Goal: Task Accomplishment & Management: Use online tool/utility

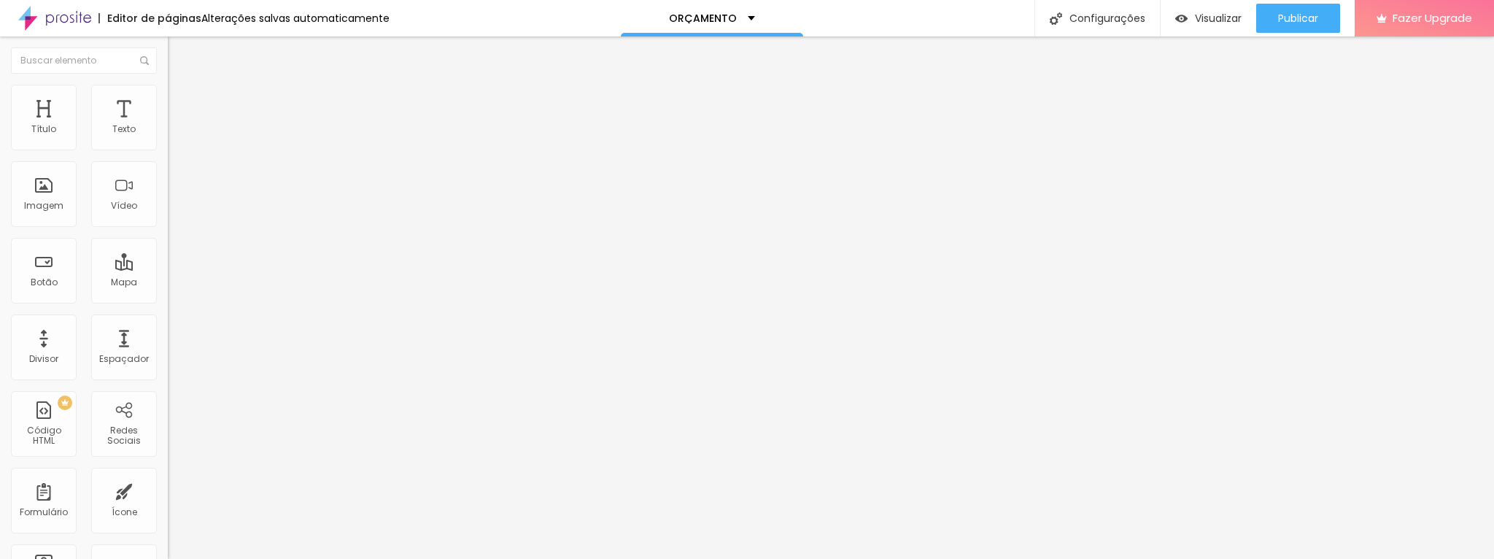
click at [168, 174] on img at bounding box center [173, 169] width 10 height 10
click at [168, 95] on li "Estilo" at bounding box center [252, 92] width 168 height 15
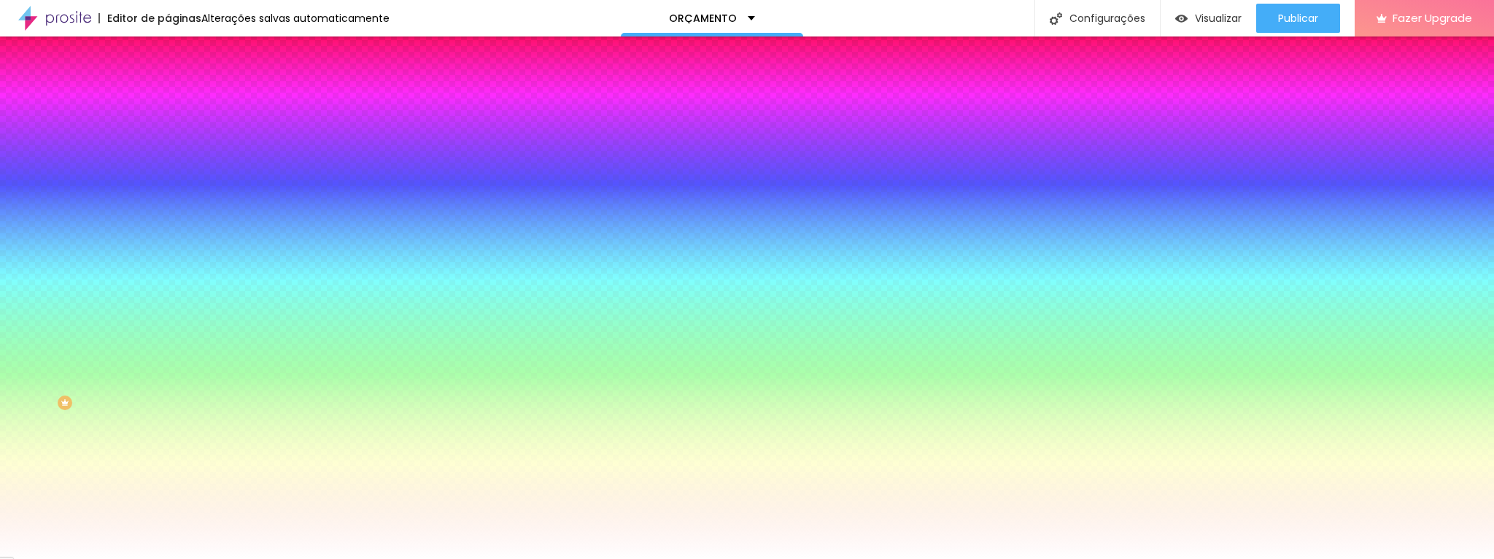
click at [168, 99] on img at bounding box center [174, 105] width 13 height 13
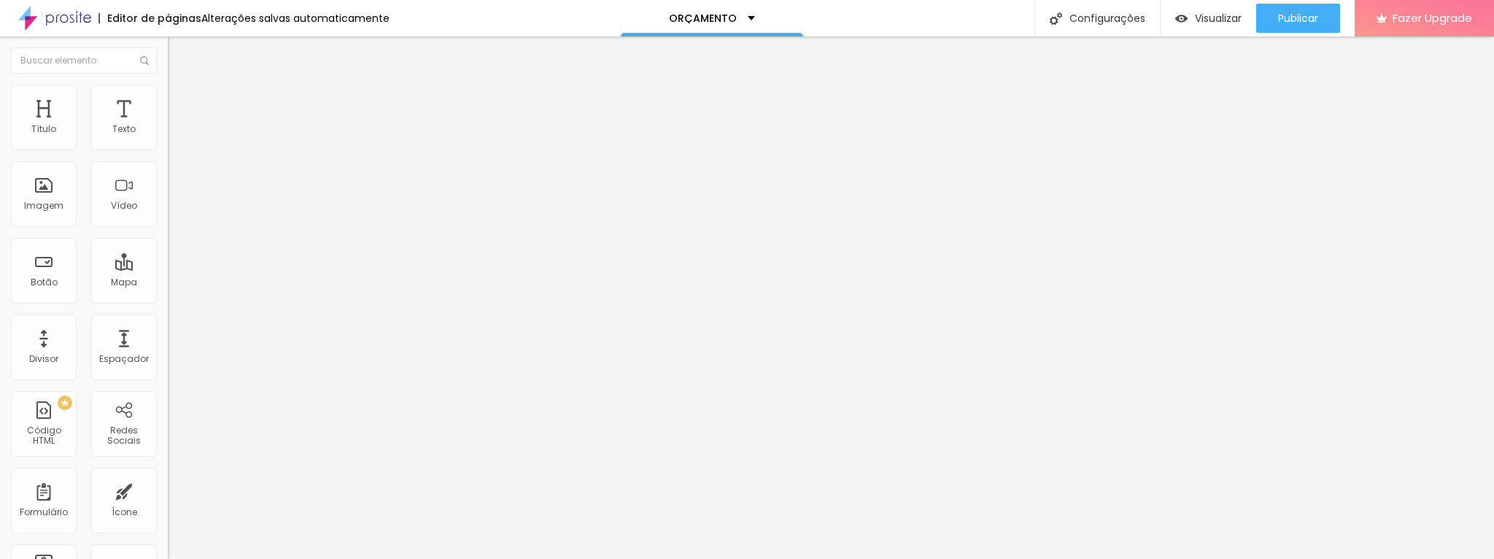
type input "92"
type input "90"
type input "89"
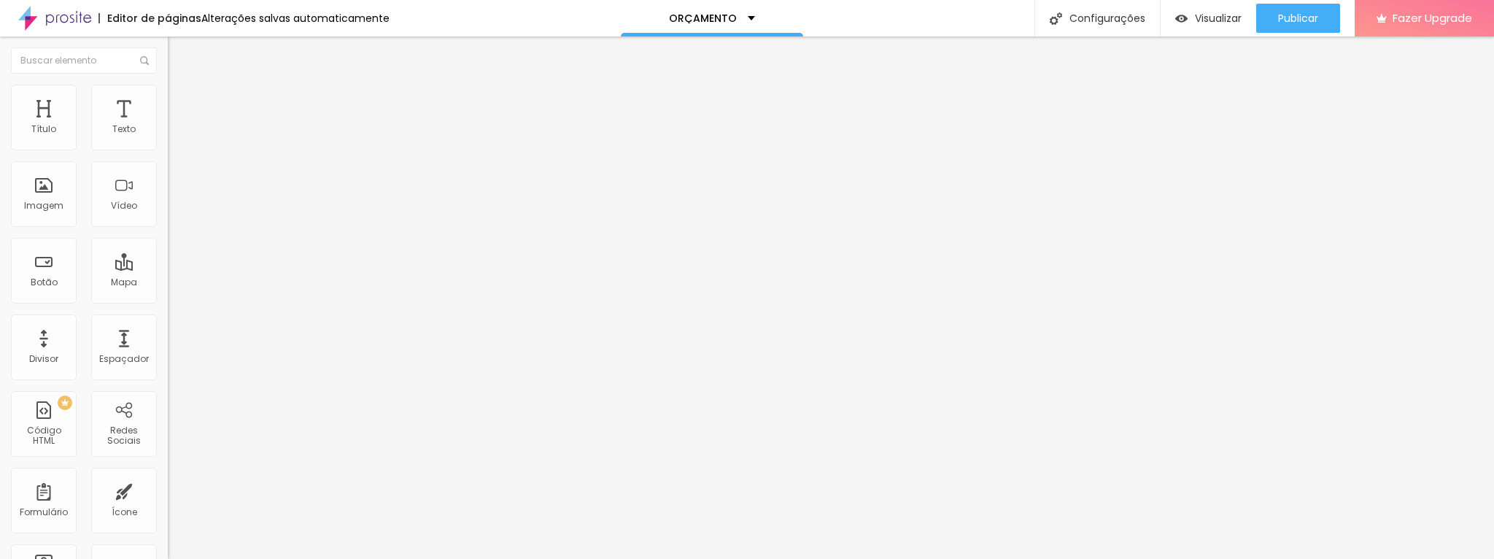
type input "89"
type input "77"
type input "69"
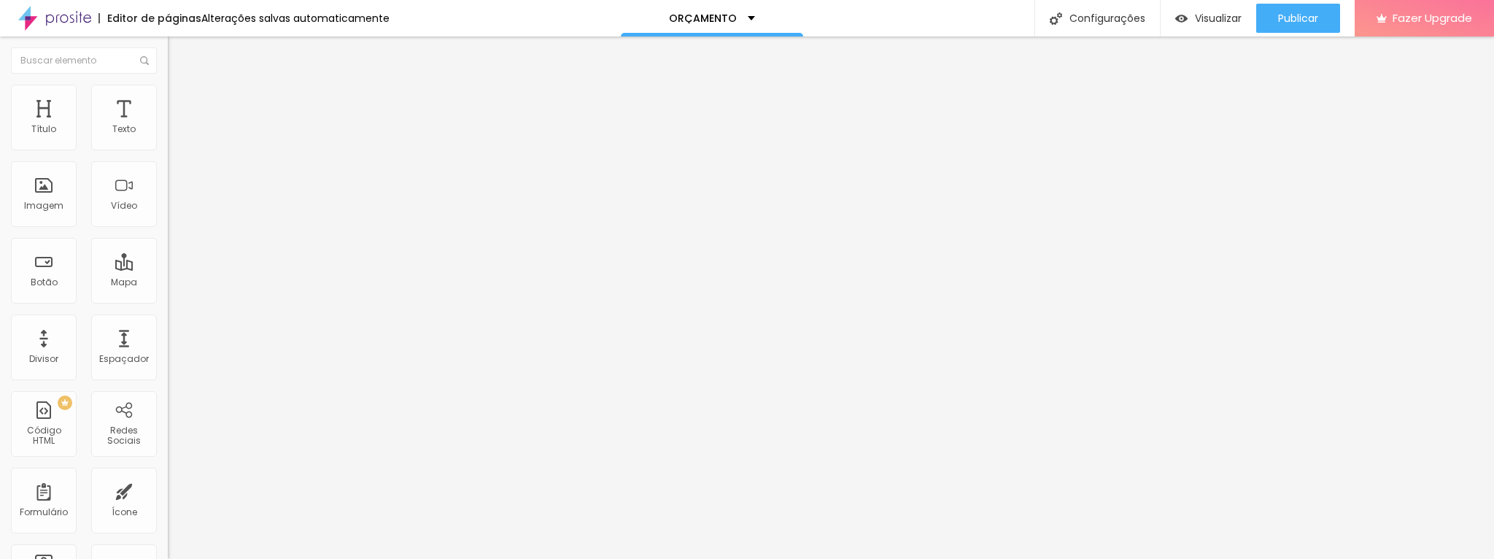
type input "66"
type input "63"
type input "59"
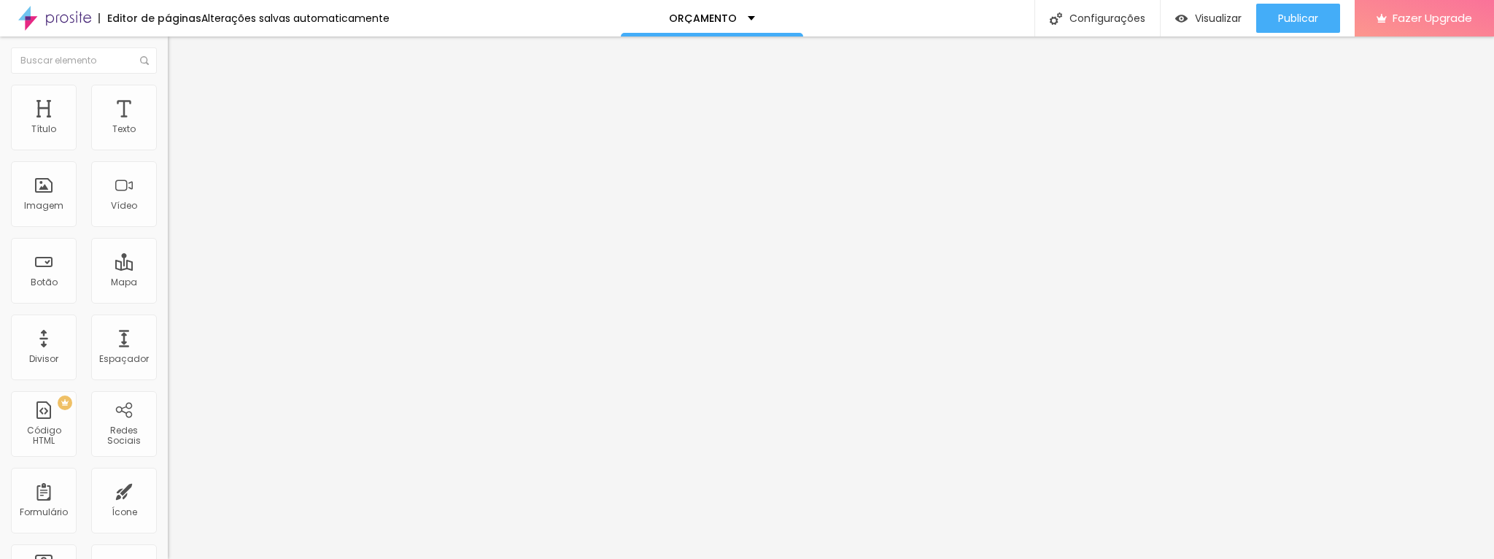
type input "59"
type input "50"
type input "44"
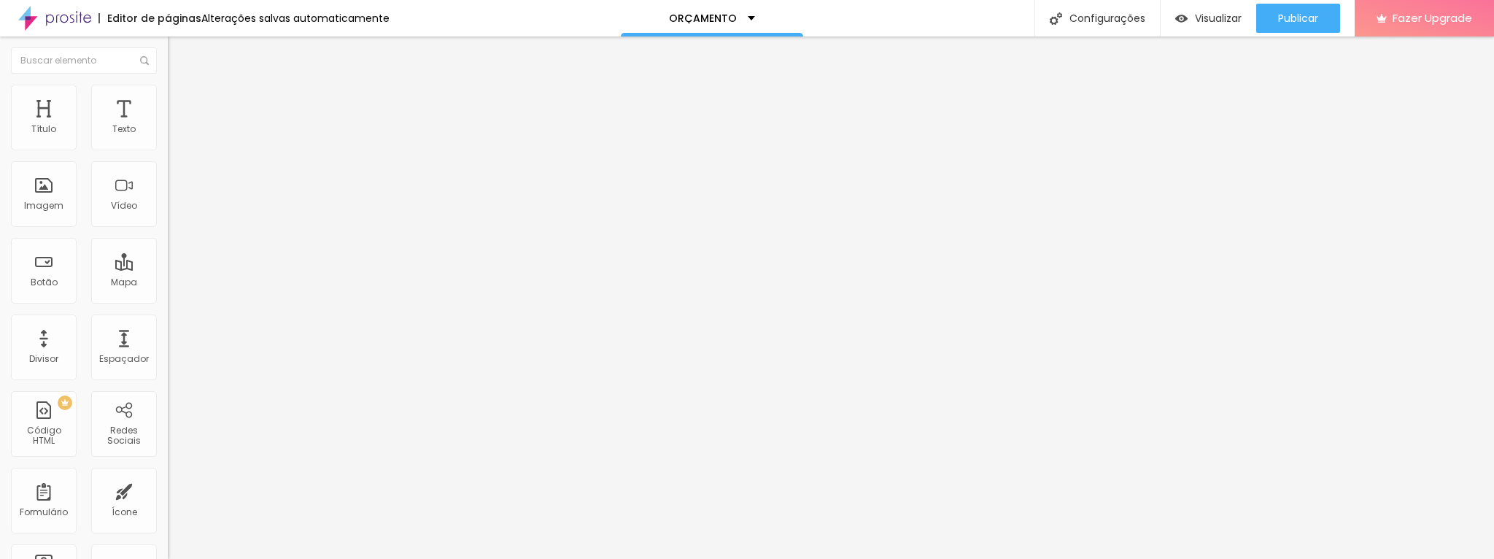
type input "43"
drag, startPoint x: 116, startPoint y: 171, endPoint x: 72, endPoint y: 175, distance: 44.0
type input "43"
click at [168, 490] on input "range" at bounding box center [215, 496] width 94 height 12
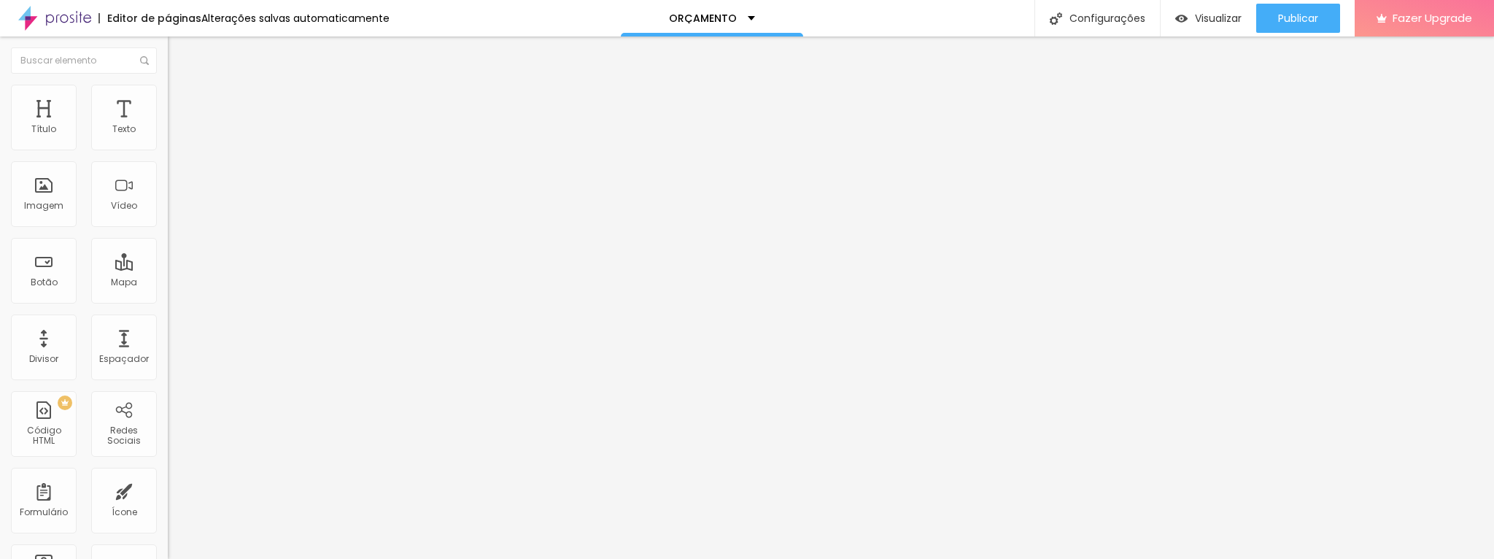
type input "95"
type input "57"
type input "52"
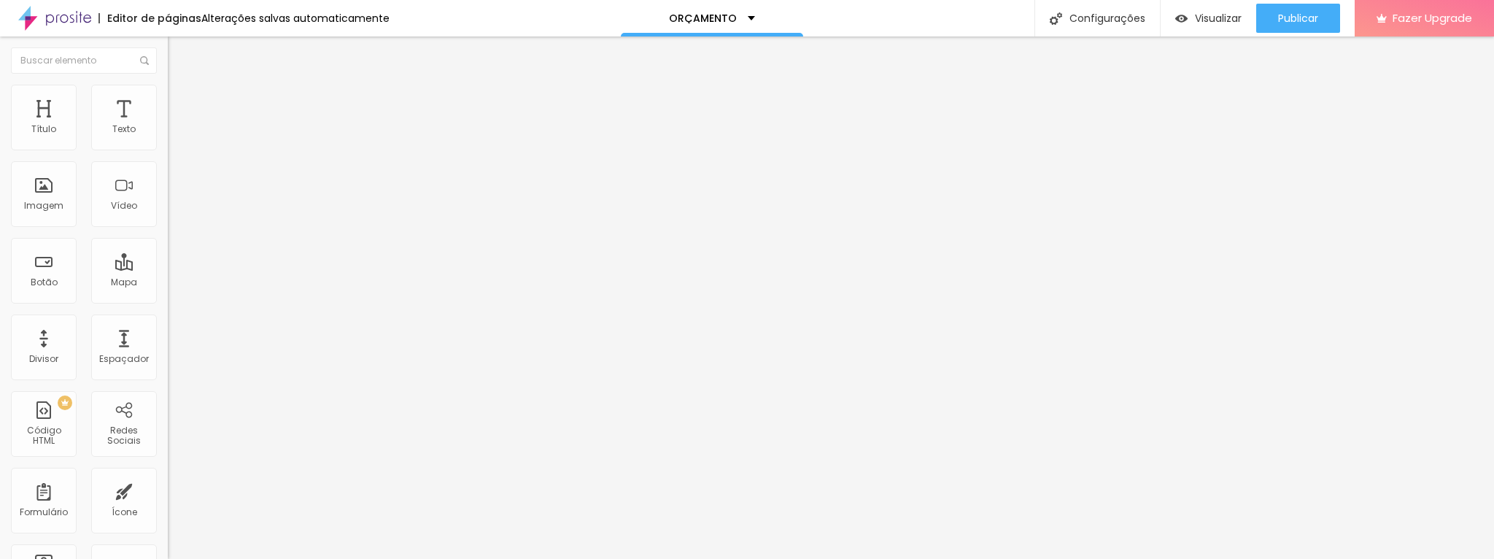
type input "52"
type input "51"
type input "48"
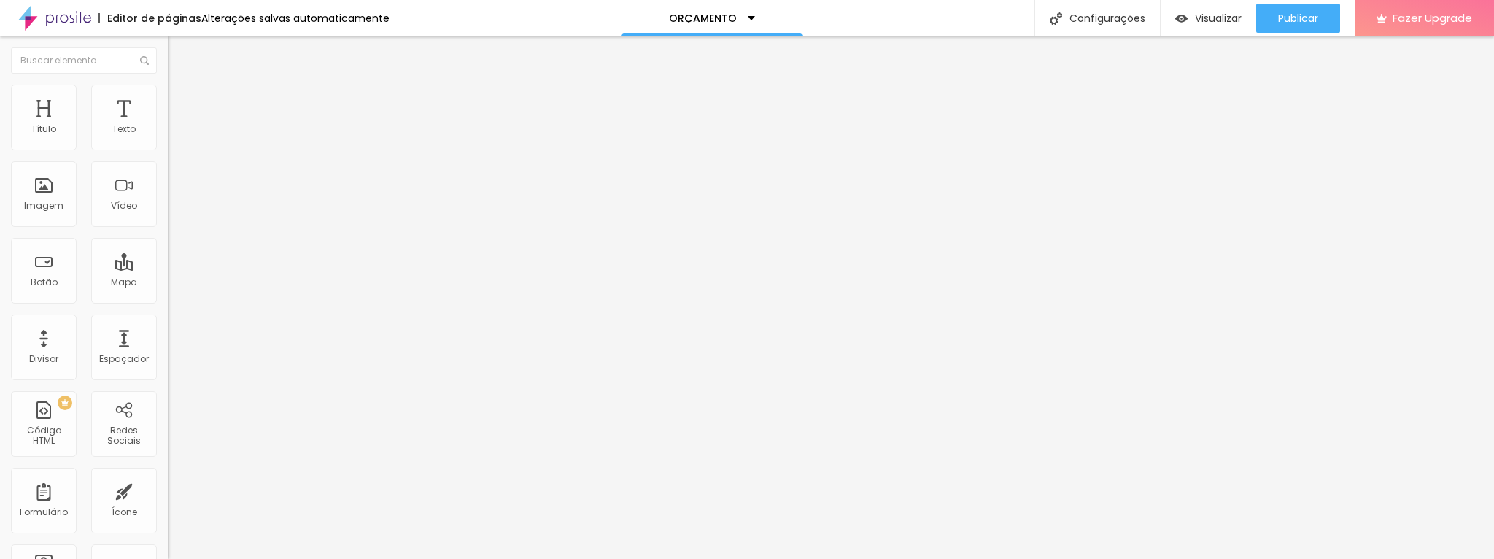
type input "46"
type input "44"
type input "43"
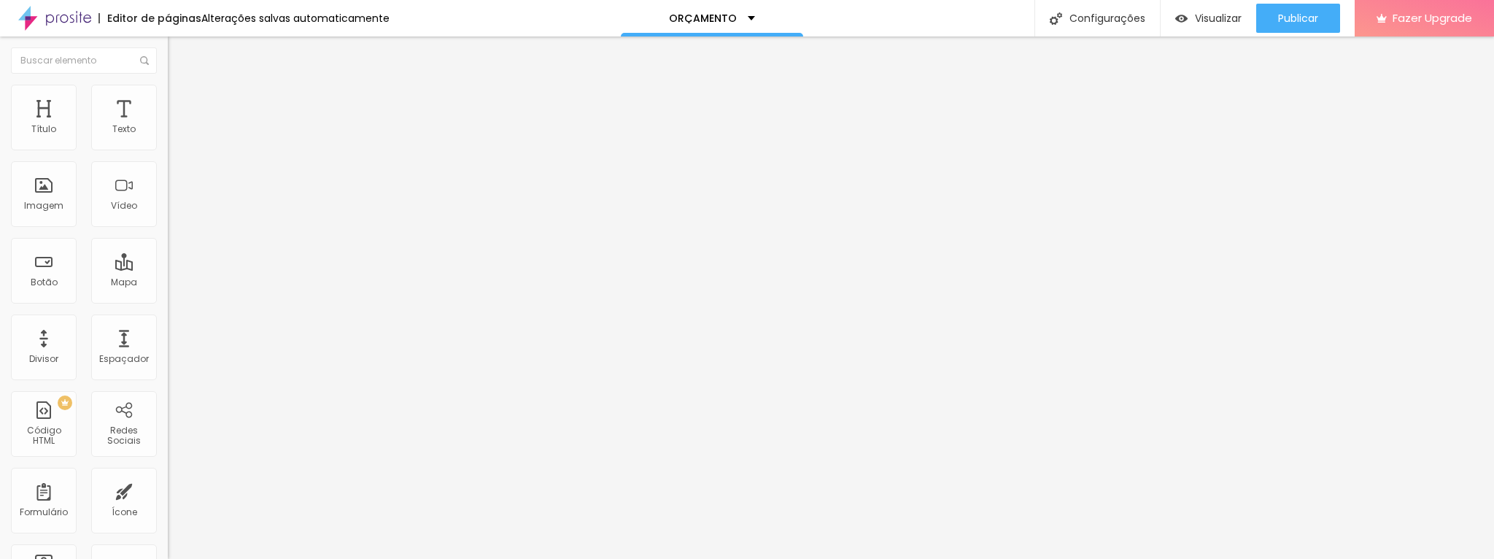
type input "43"
type input "42"
type input "41"
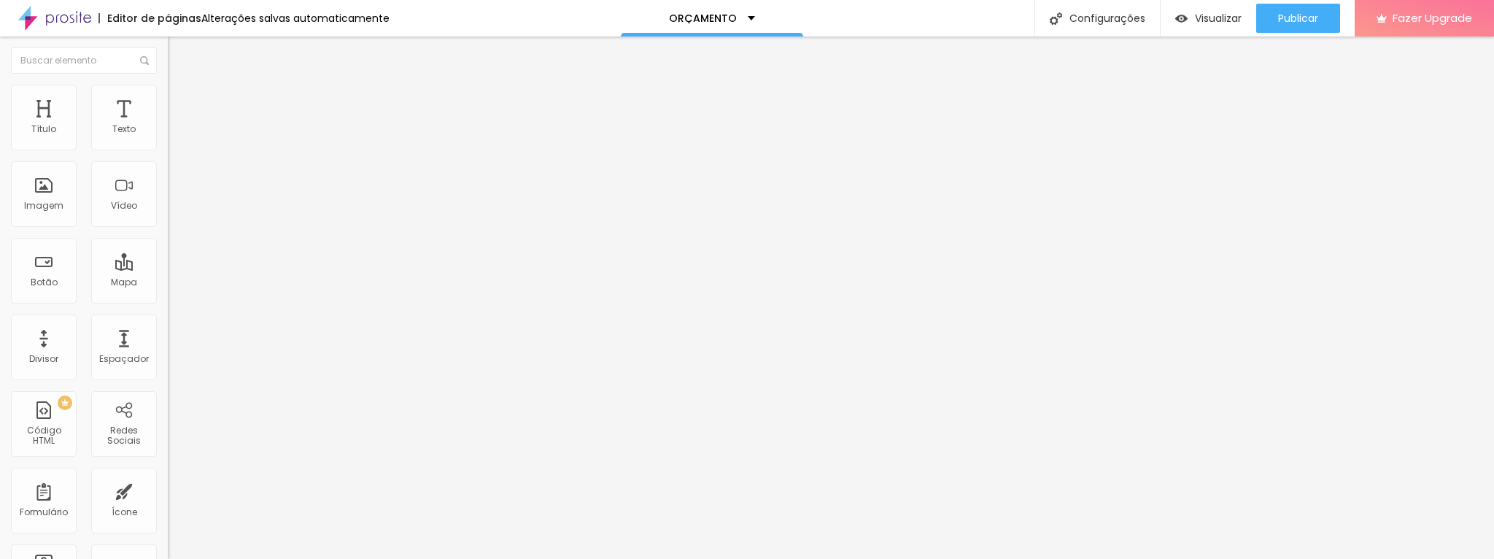
type input "36"
type input "33"
type input "32"
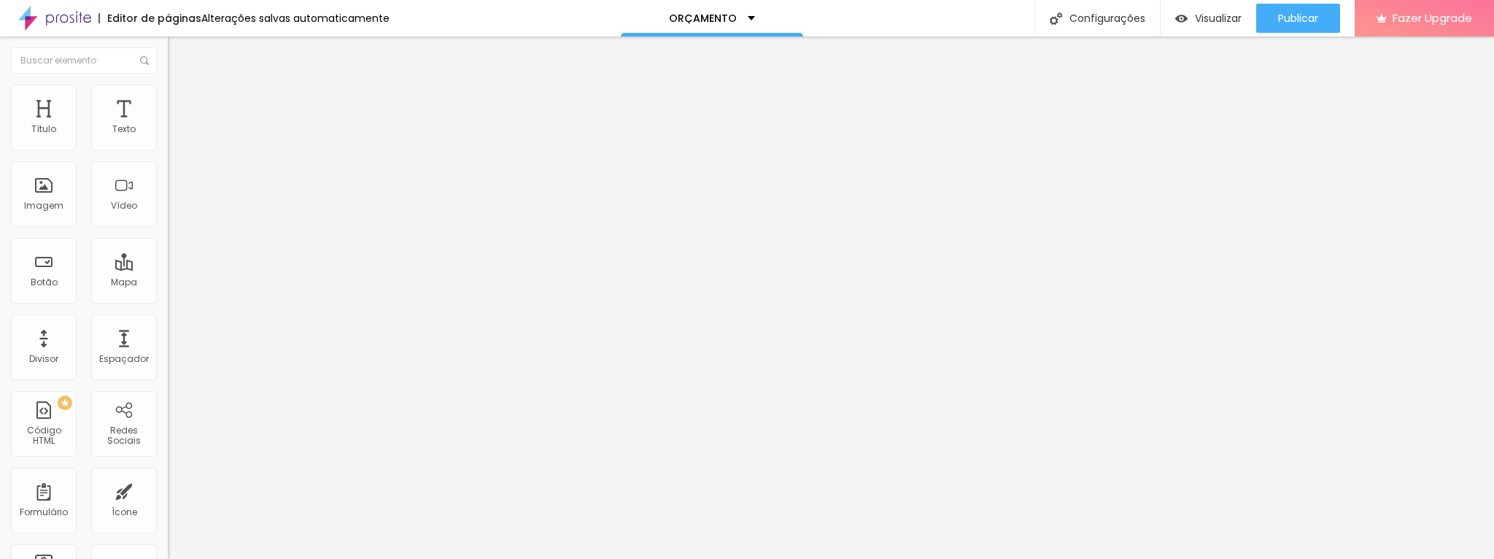
type input "32"
type input "30"
type input "28"
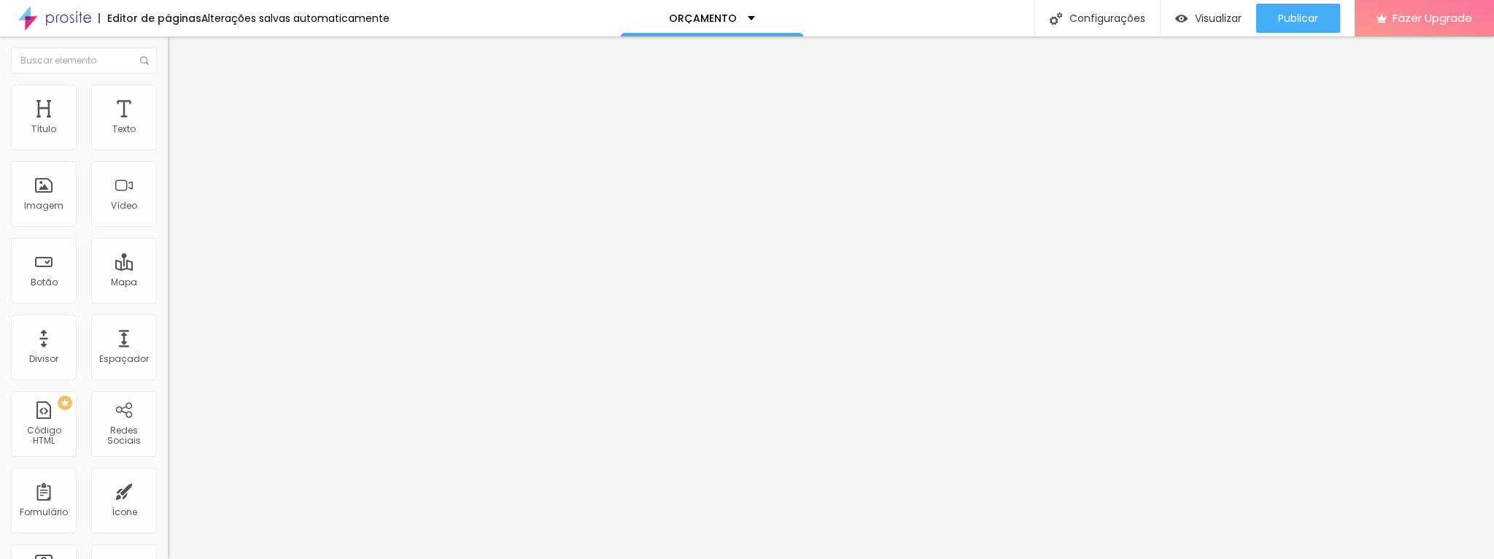
type input "27"
type input "26"
type input "24"
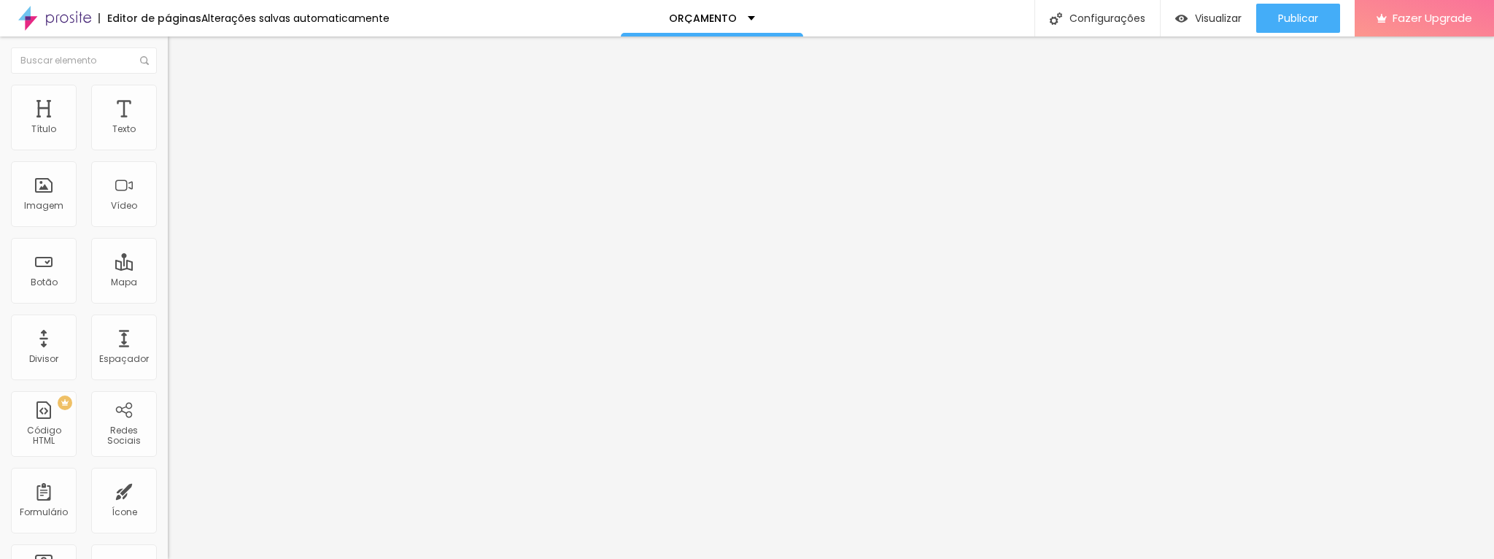
type input "24"
type input "23"
type input "21"
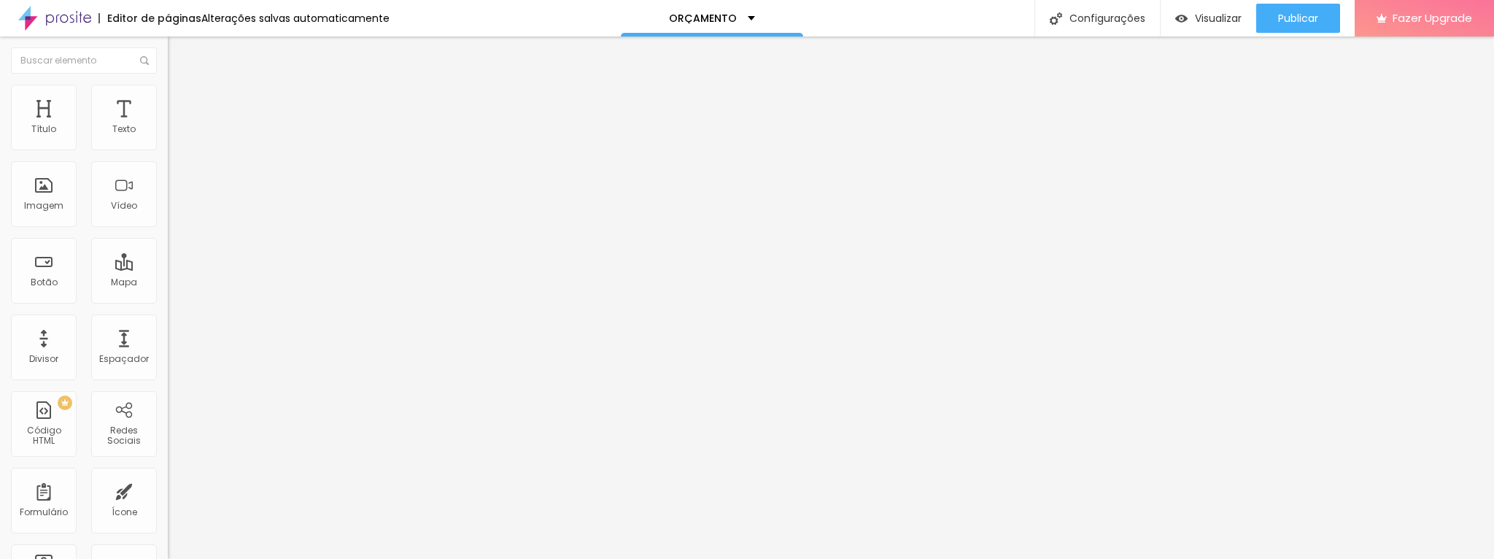
type input "19"
type input "16"
type input "15"
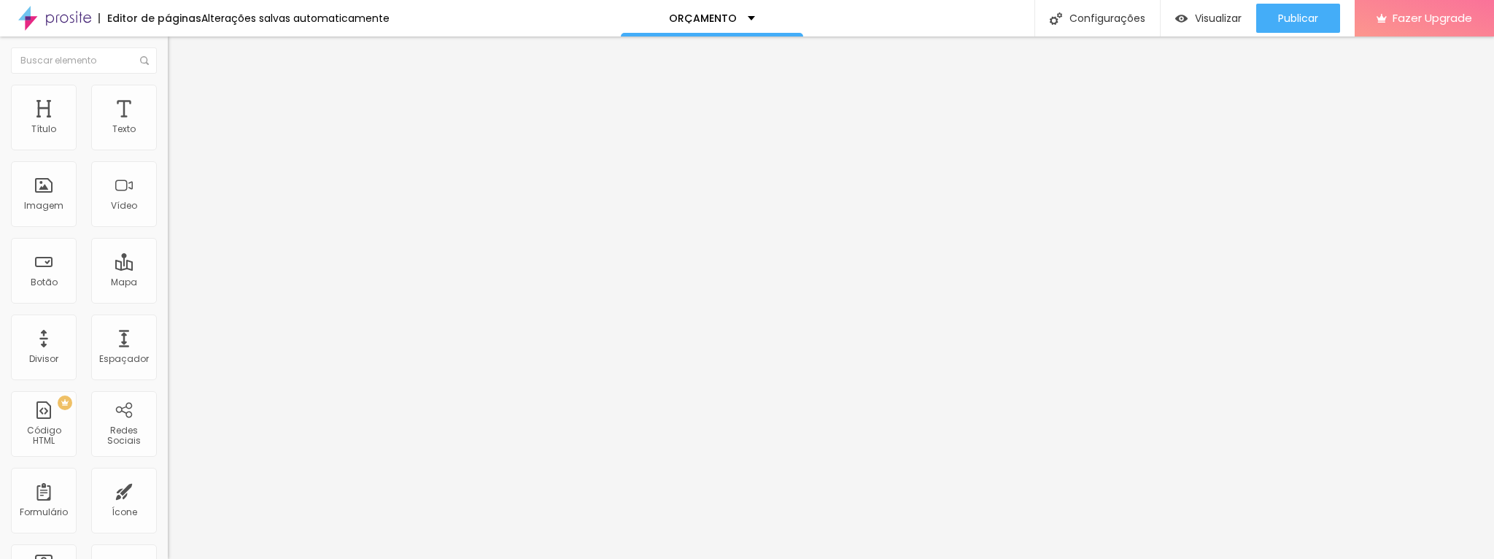
type input "15"
type input "13"
type input "12"
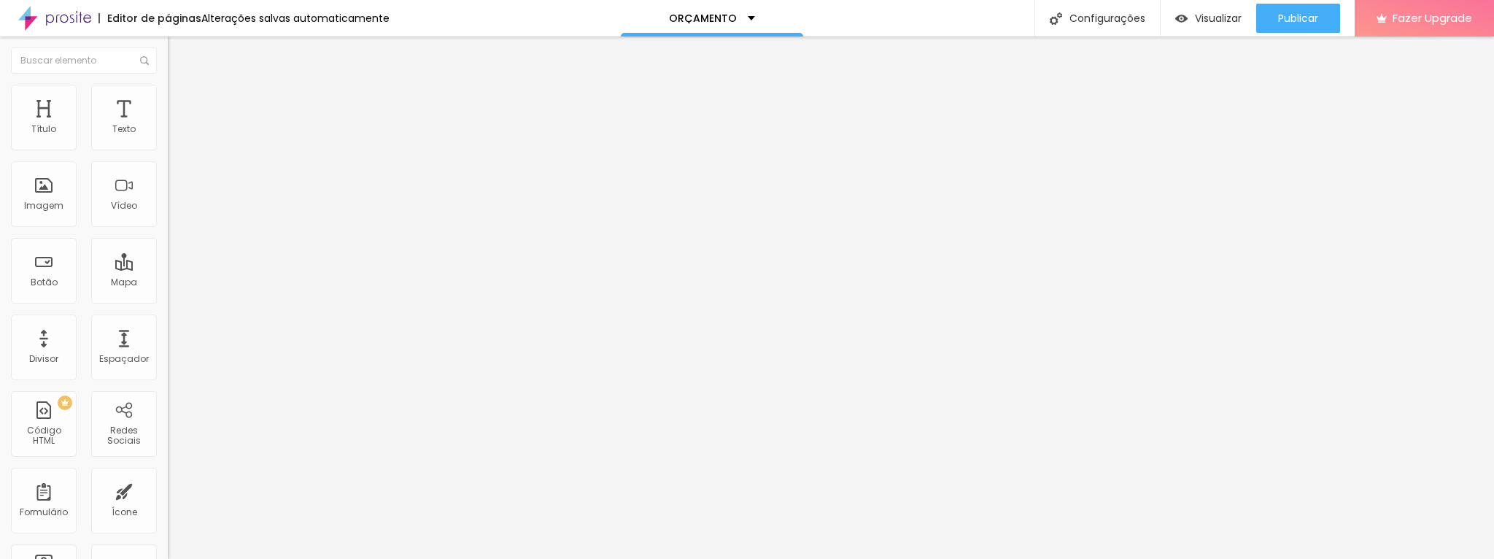
type input "11"
type input "10"
type input "9"
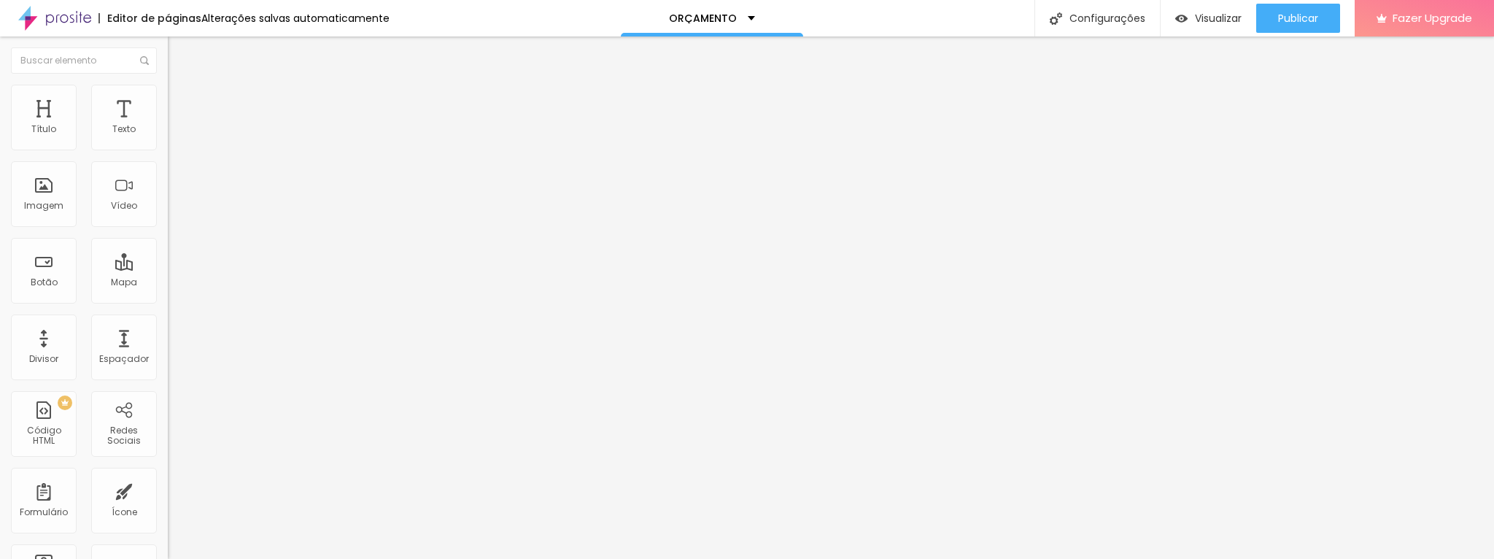
type input "9"
type input "8"
type input "7"
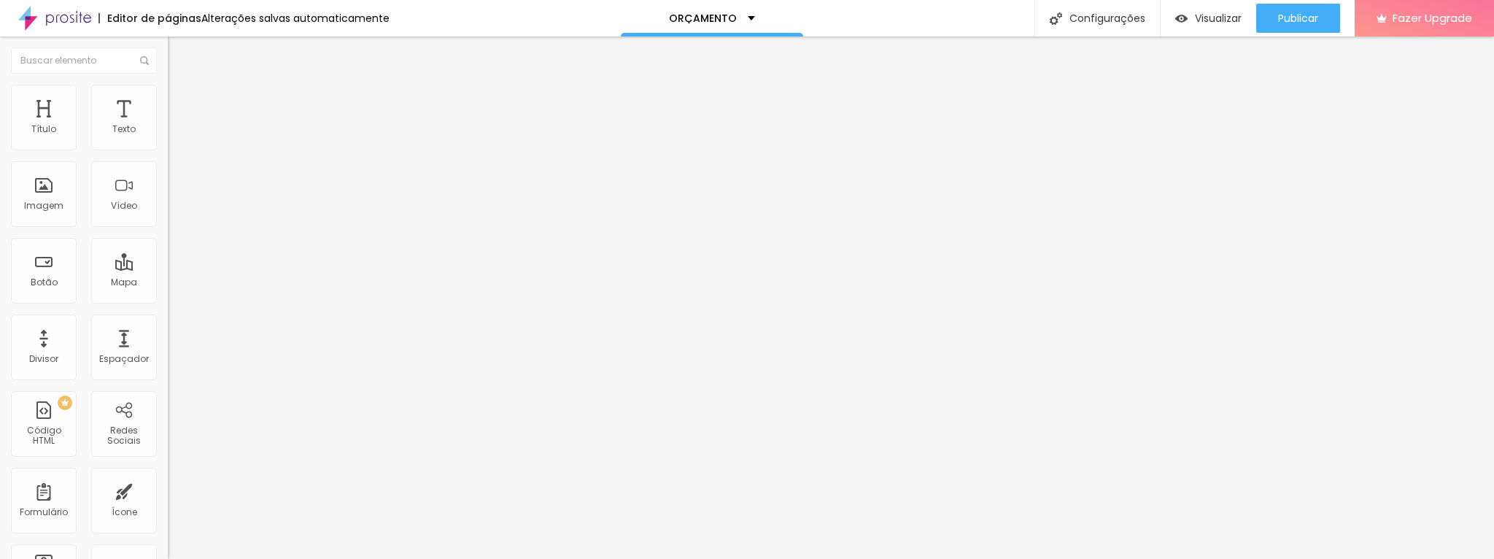
type input "6"
type input "5"
type input "4"
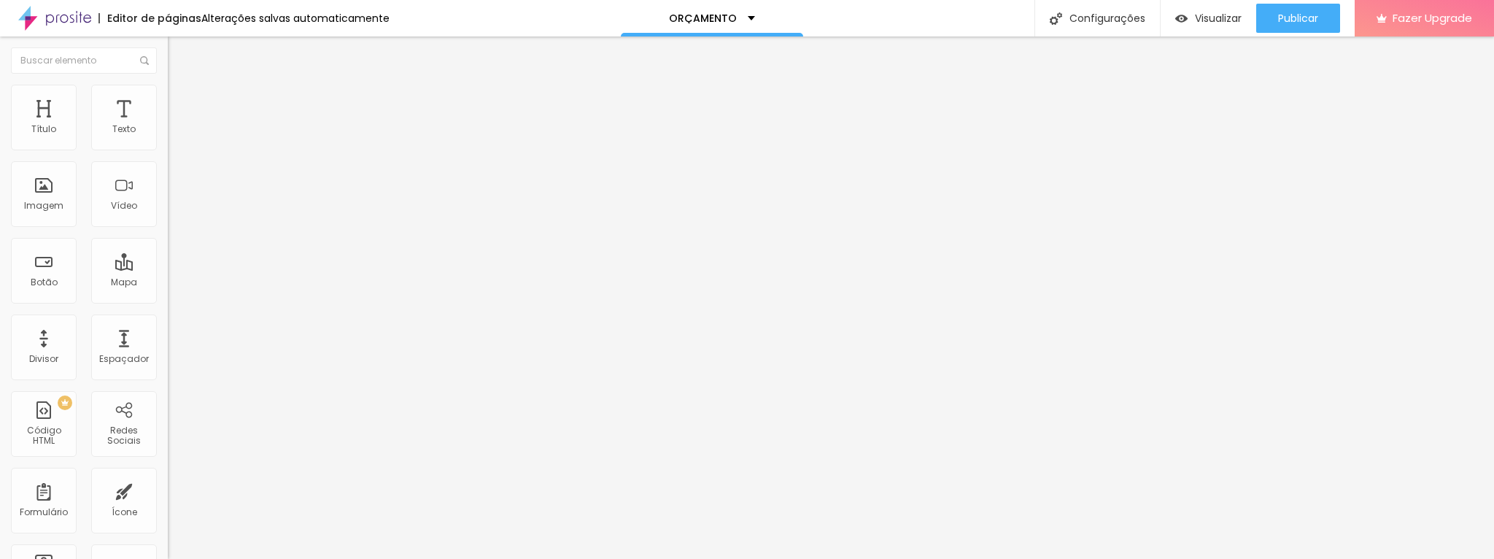
type input "4"
type input "3"
type input "2"
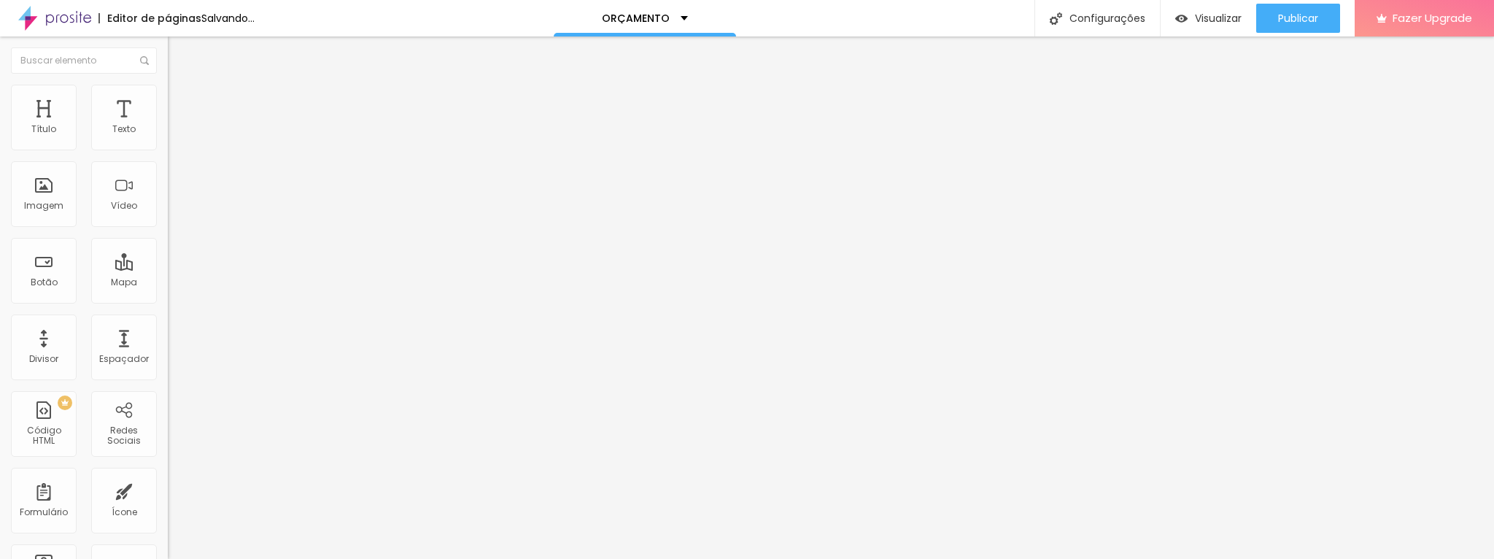
type input "1"
drag, startPoint x: 123, startPoint y: 144, endPoint x: 35, endPoint y: 161, distance: 89.2
type input "1"
click at [168, 283] on input "range" at bounding box center [215, 289] width 94 height 12
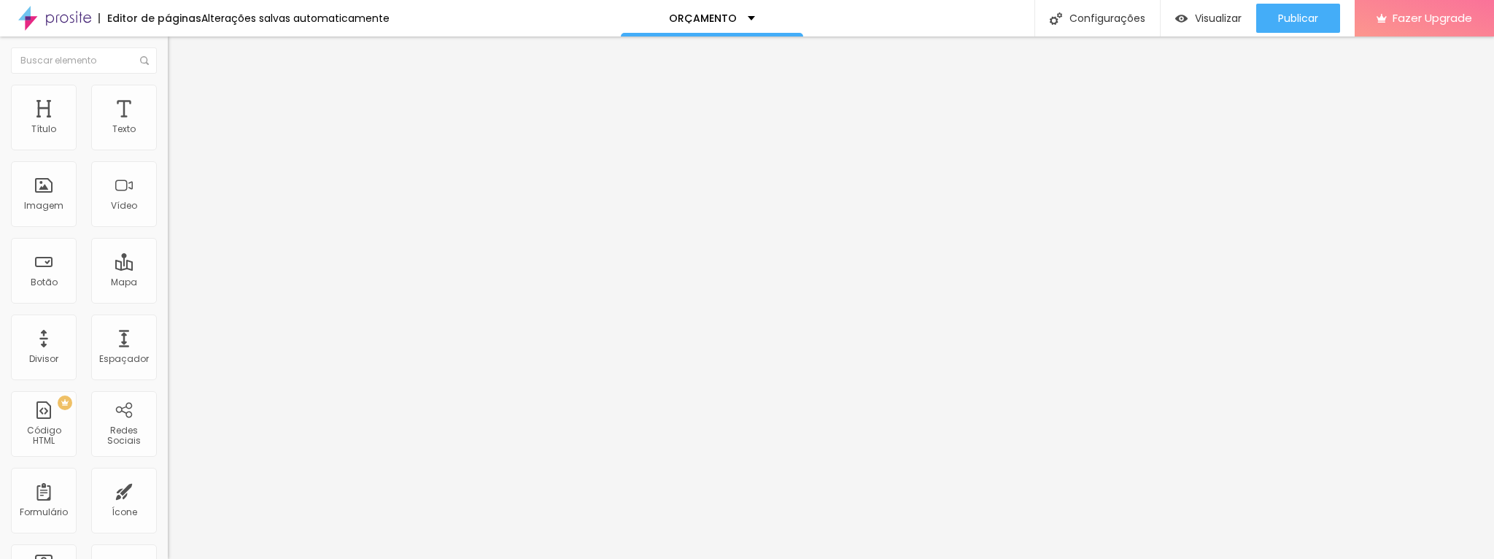
click at [181, 99] on span "Avançado" at bounding box center [205, 94] width 48 height 12
click at [175, 210] on icon "button" at bounding box center [178, 207] width 6 height 6
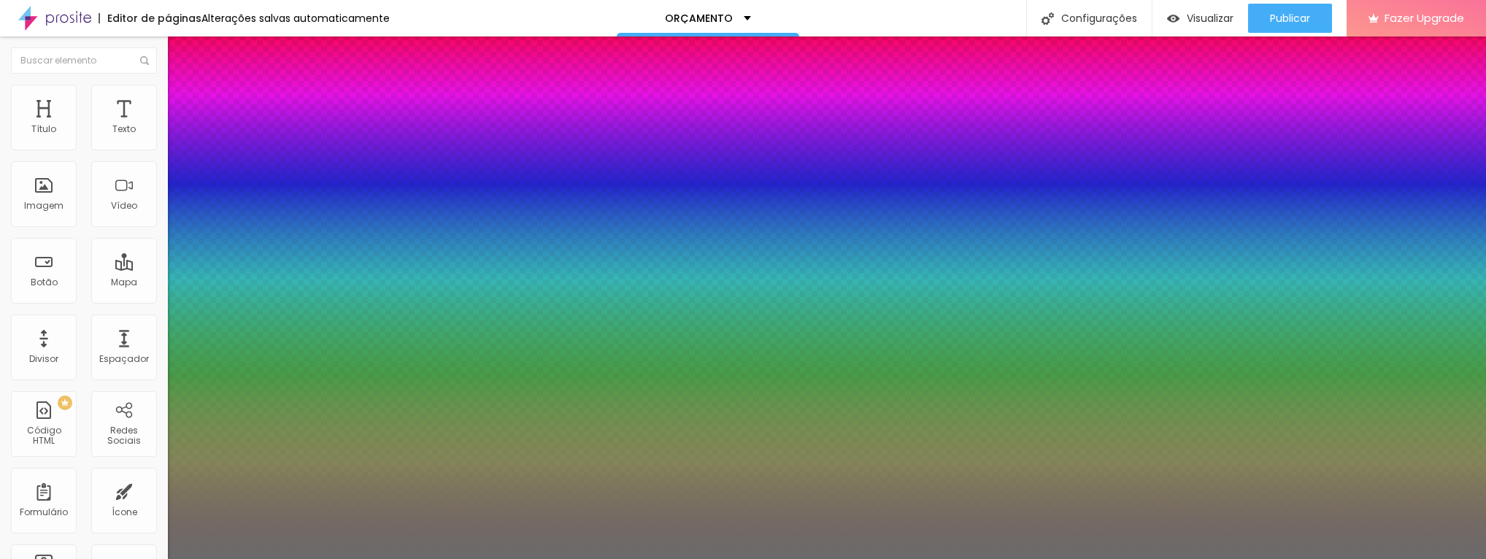
type input "1"
click at [358, 558] on div at bounding box center [743, 559] width 1486 height 0
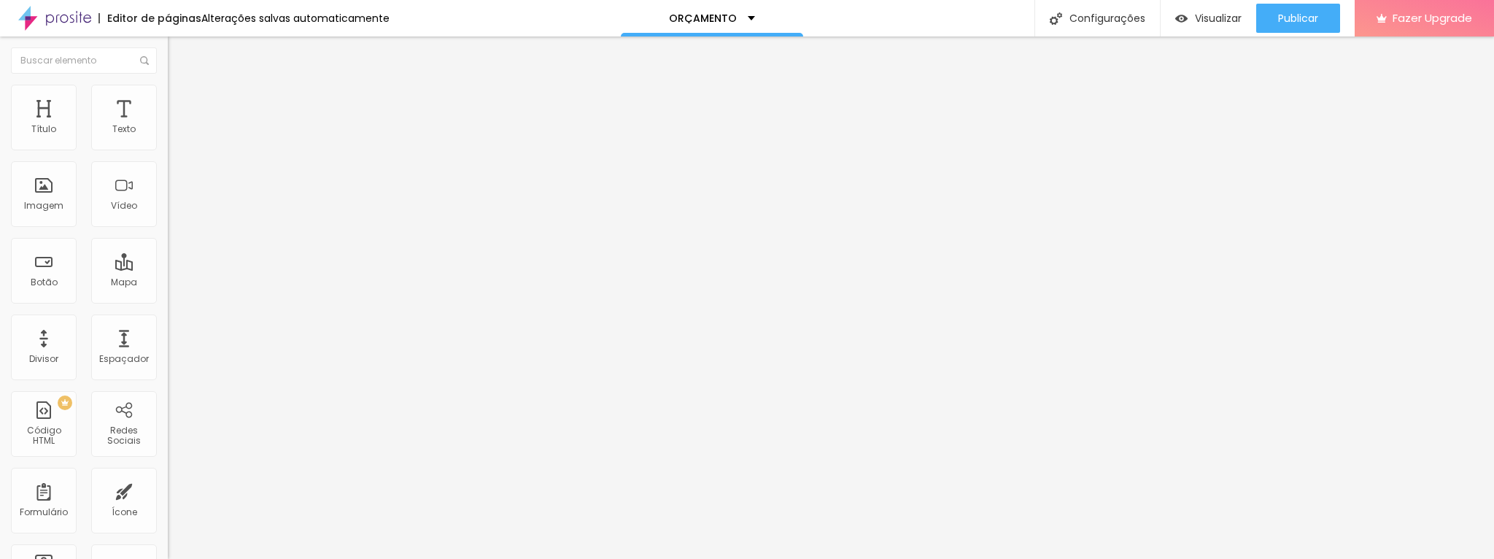
click at [181, 103] on span "Avançado" at bounding box center [205, 109] width 48 height 12
click at [181, 99] on span "Estilo" at bounding box center [192, 94] width 23 height 12
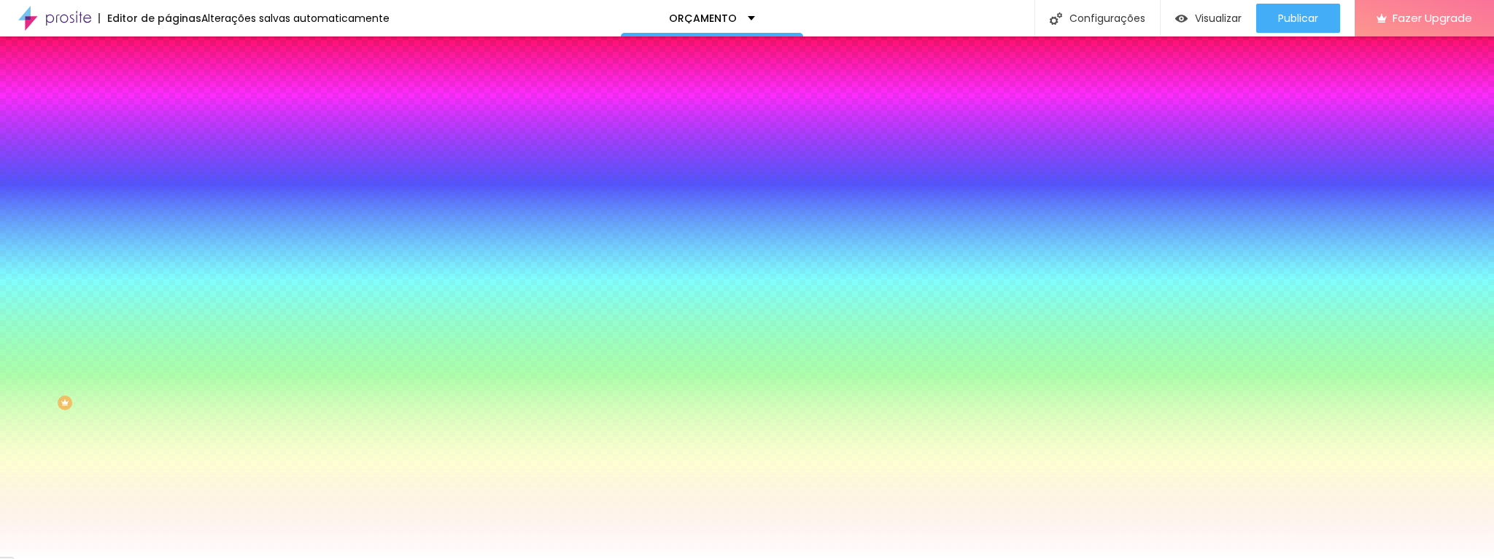
drag, startPoint x: 123, startPoint y: 146, endPoint x: 154, endPoint y: 144, distance: 31.5
click at [168, 144] on input "#BB998C" at bounding box center [255, 146] width 175 height 15
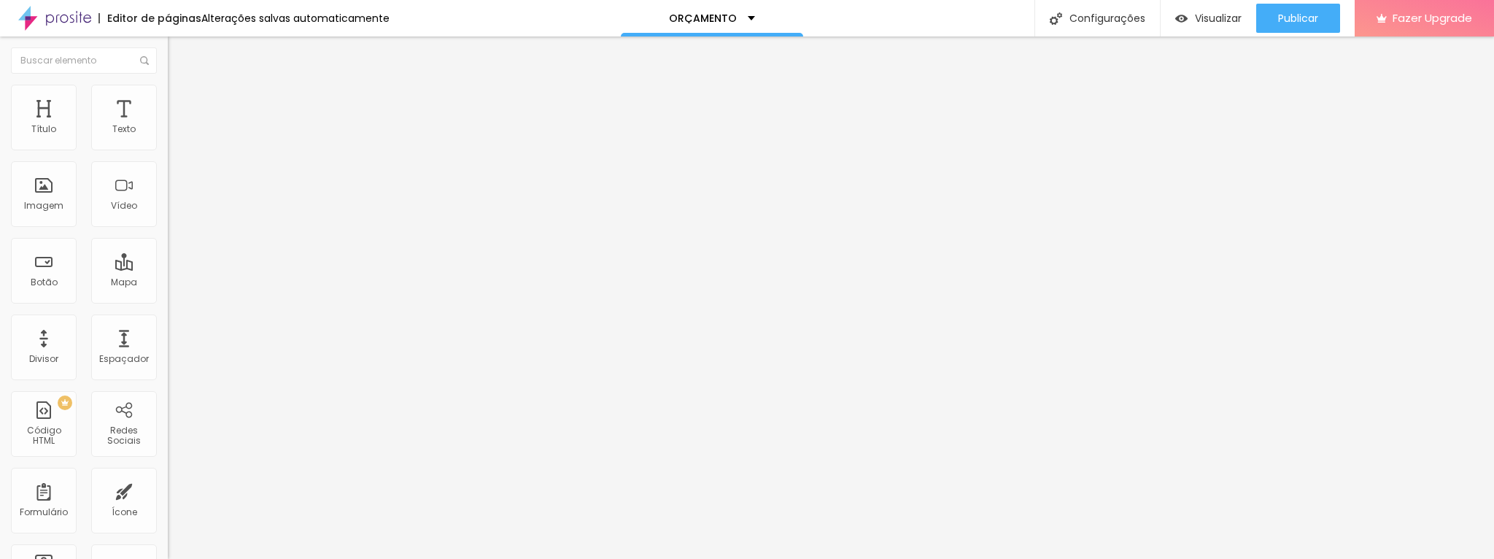
click at [168, 86] on img at bounding box center [174, 91] width 13 height 13
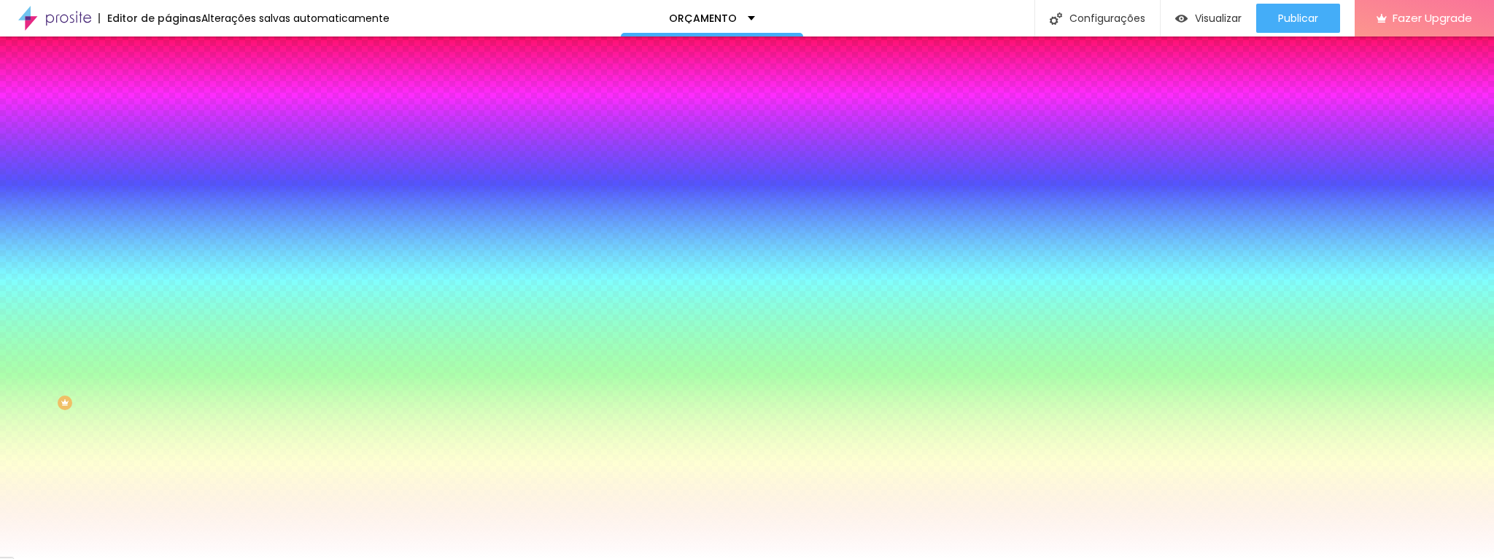
drag, startPoint x: 152, startPoint y: 147, endPoint x: 121, endPoint y: 146, distance: 30.7
click at [168, 146] on input "#BE9062" at bounding box center [255, 146] width 175 height 15
paste input "B998C"
type input "#BB998C"
click at [174, 222] on icon "button" at bounding box center [178, 226] width 9 height 9
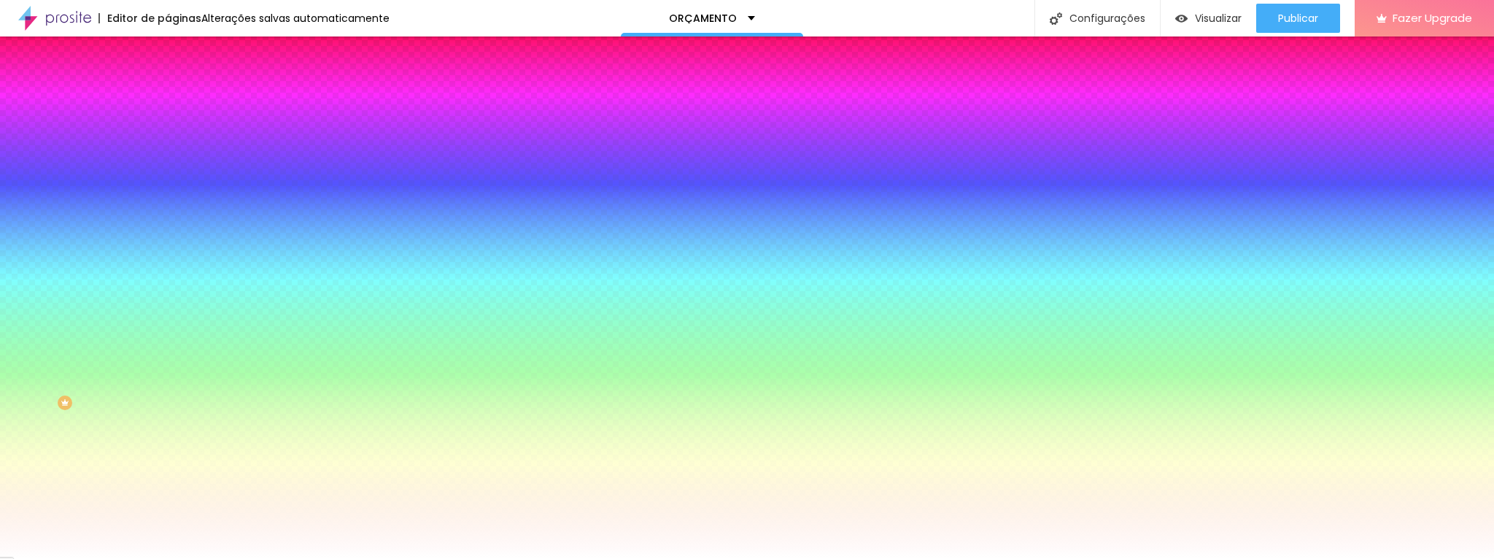
click at [60, 558] on div at bounding box center [747, 559] width 1494 height 0
click at [144, 558] on div at bounding box center [743, 559] width 1486 height 0
click at [168, 220] on button "button" at bounding box center [178, 227] width 20 height 15
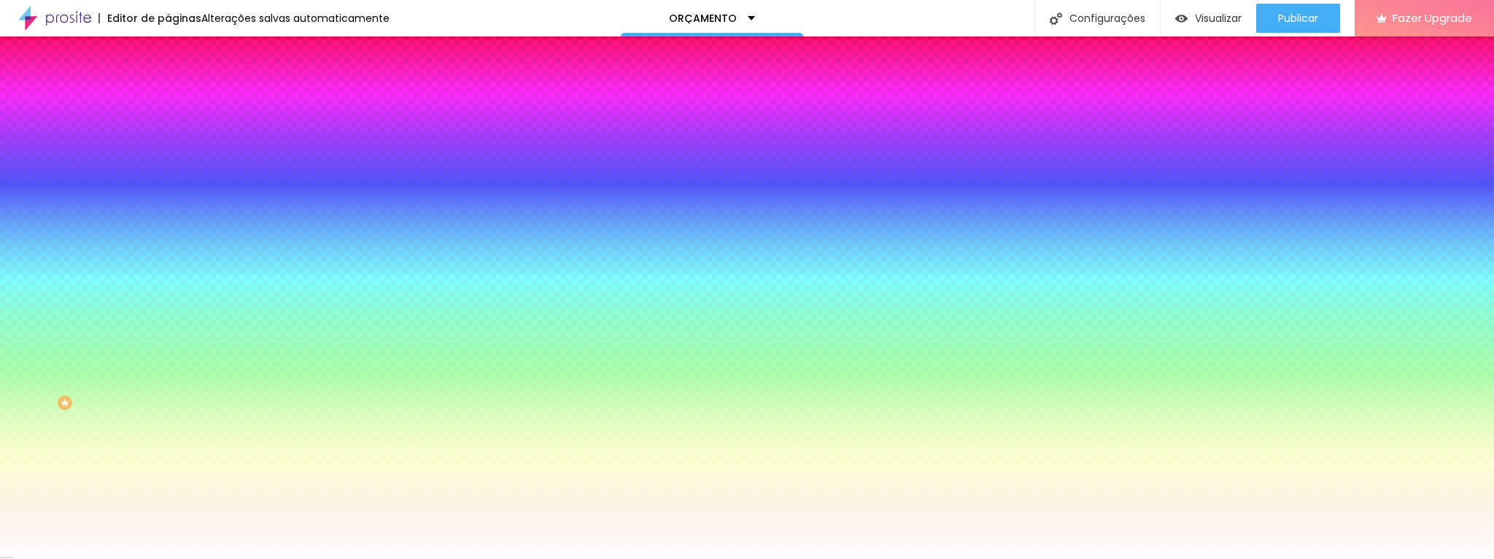
paste input "BB998C"
type input "#BB998C"
click at [296, 558] on div at bounding box center [747, 559] width 1494 height 0
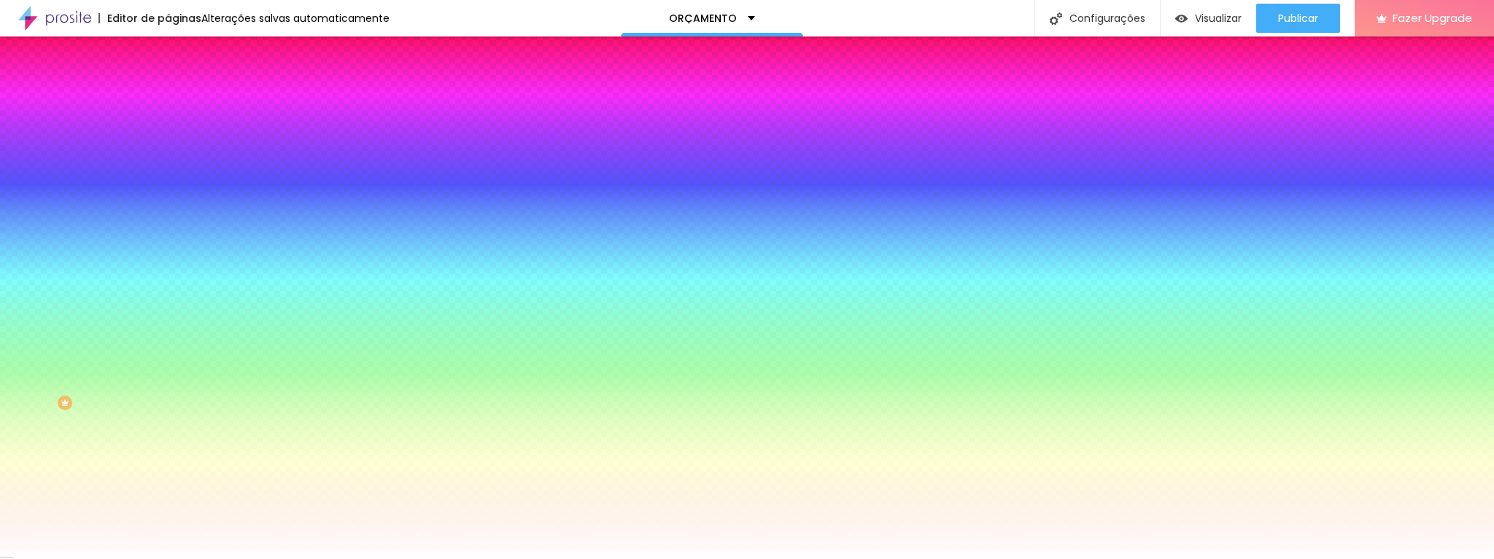
click at [168, 83] on img at bounding box center [174, 76] width 13 height 13
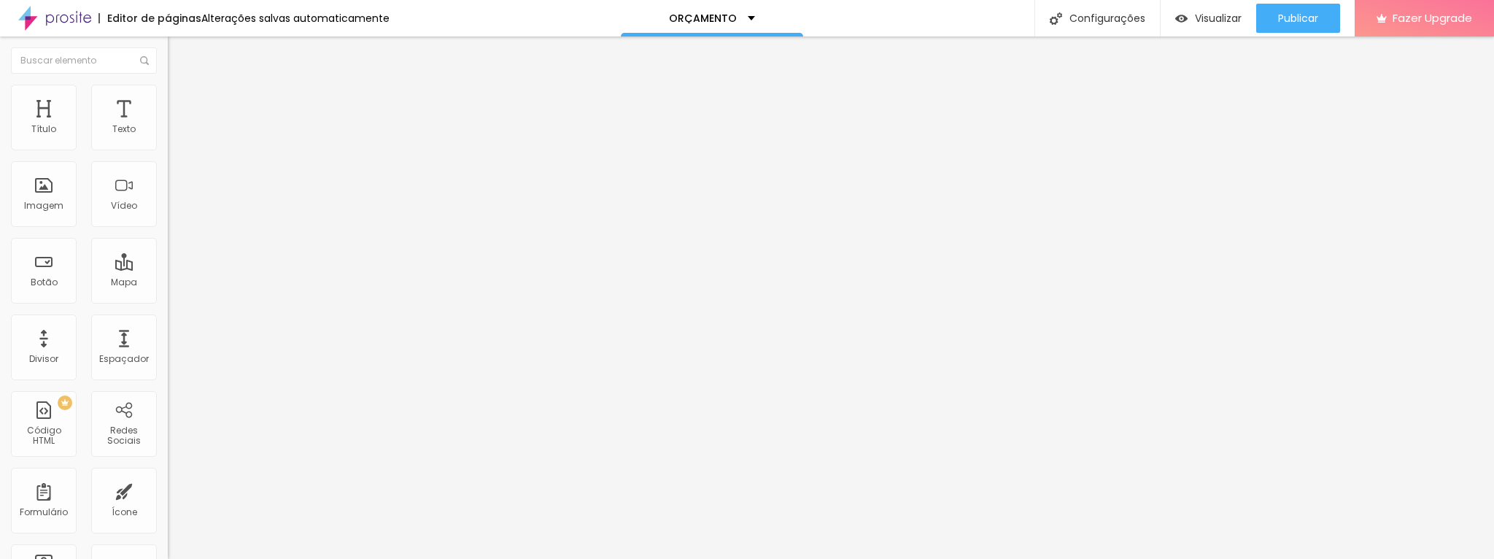
drag, startPoint x: 94, startPoint y: 164, endPoint x: 4, endPoint y: 164, distance: 89.7
click at [168, 164] on div "Texto INFORMAÇÕES Alinhamento Tamanho Normal Pequeno Normal Grande Link URL [UR…" at bounding box center [252, 224] width 168 height 221
type input "QUERO"
drag, startPoint x: 113, startPoint y: 304, endPoint x: 128, endPoint y: 300, distance: 15.0
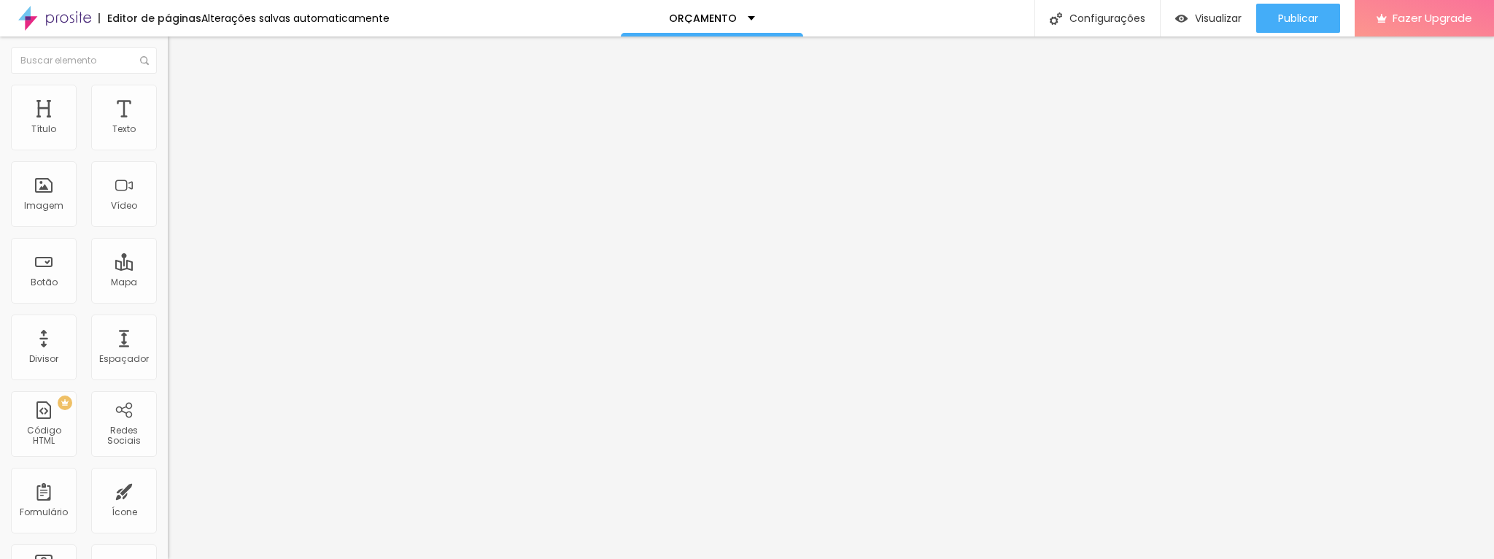
click at [168, 300] on input "[URL][DOMAIN_NAME][PHONE_NUMBER]" at bounding box center [255, 293] width 175 height 15
